Goal: Information Seeking & Learning: Learn about a topic

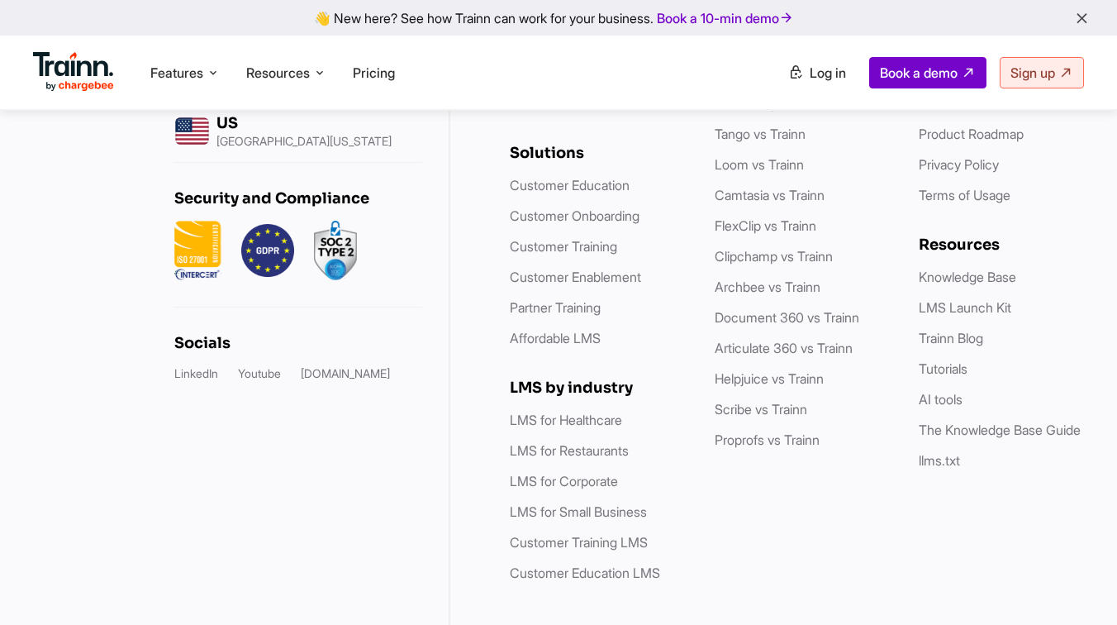
scroll to position [4883, 0]
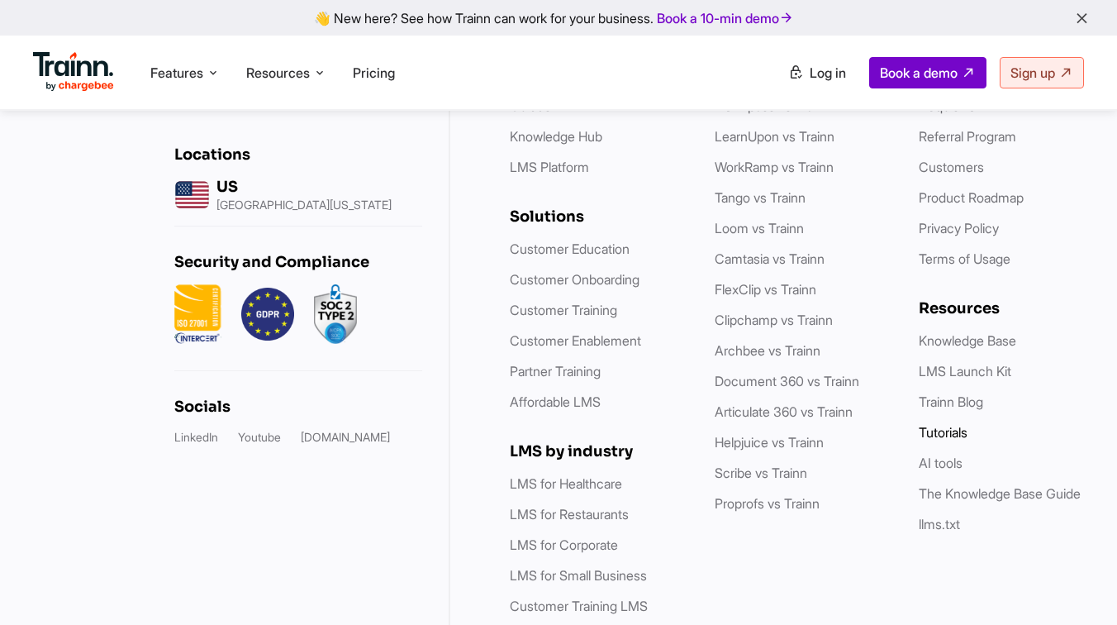
click at [926, 424] on link "Tutorials" at bounding box center [943, 432] width 49 height 17
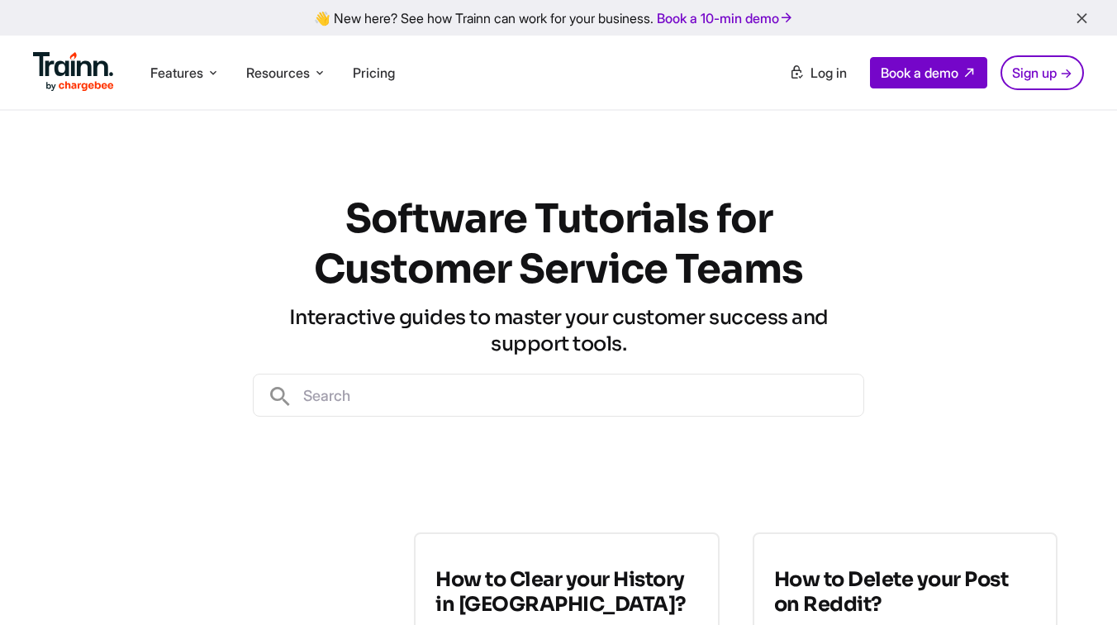
click at [476, 394] on input "text" at bounding box center [578, 394] width 570 height 41
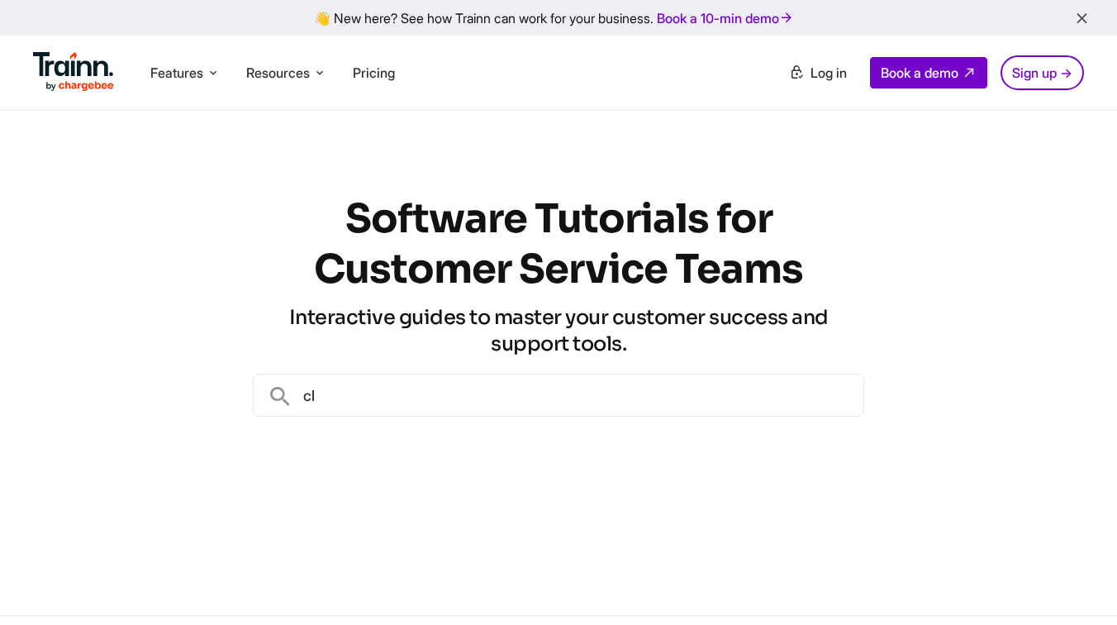
type input "c"
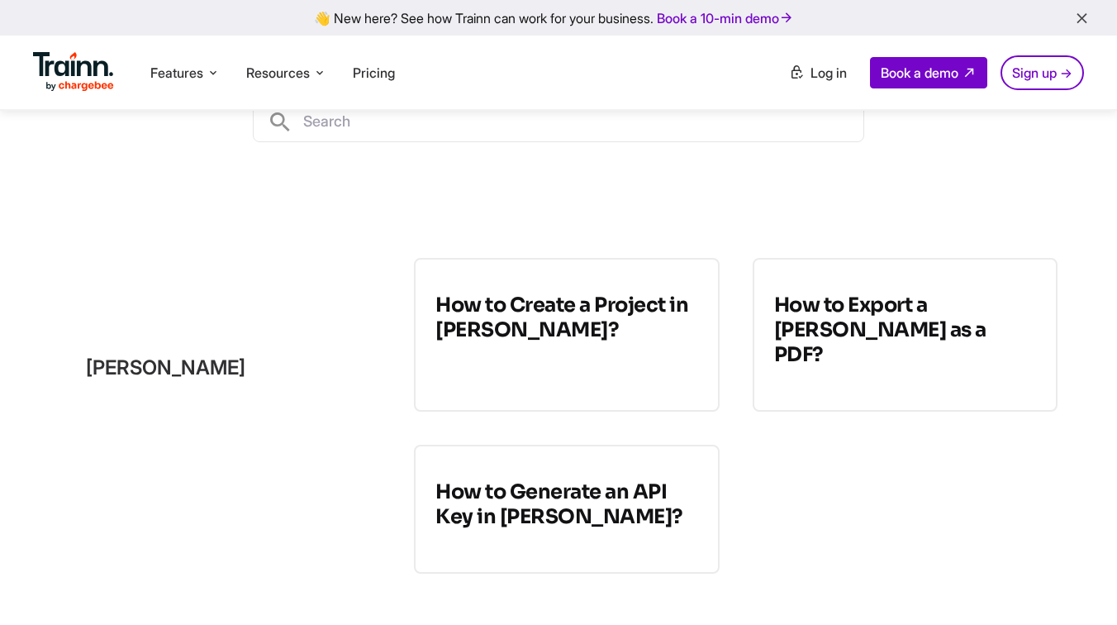
scroll to position [226, 0]
